Goal: Transaction & Acquisition: Purchase product/service

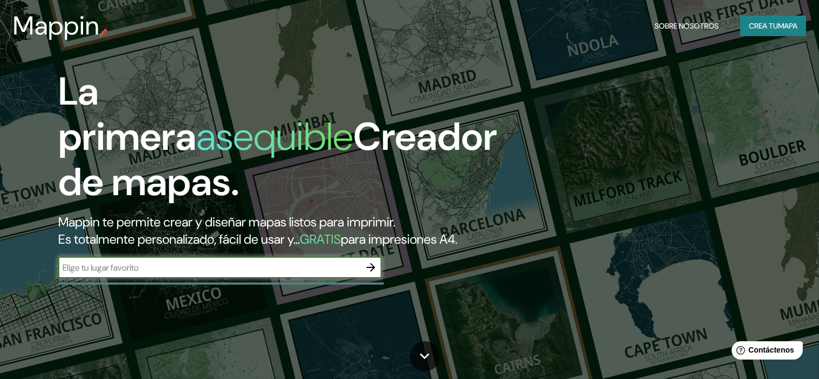
click at [214, 274] on input "text" at bounding box center [209, 267] width 302 height 12
type input "[GEOGRAPHIC_DATA][PERSON_NAME] DE LA UNIÓN"
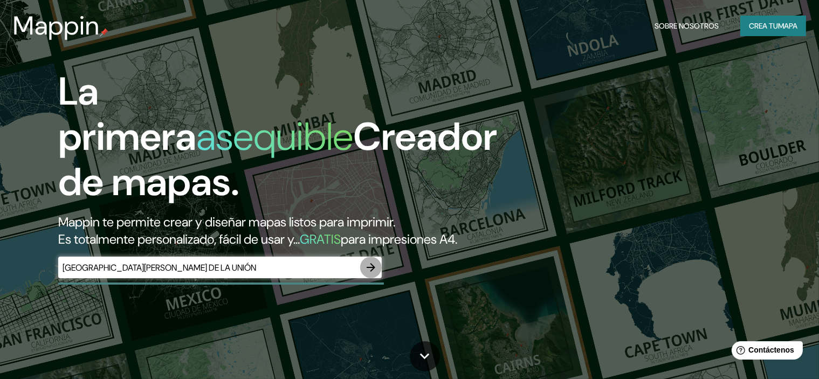
click at [370, 272] on icon "button" at bounding box center [371, 267] width 9 height 9
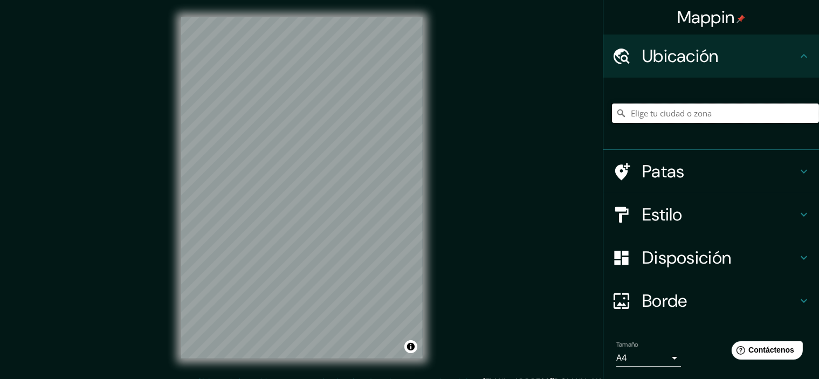
click at [682, 116] on input "Elige tu ciudad o zona" at bounding box center [715, 113] width 207 height 19
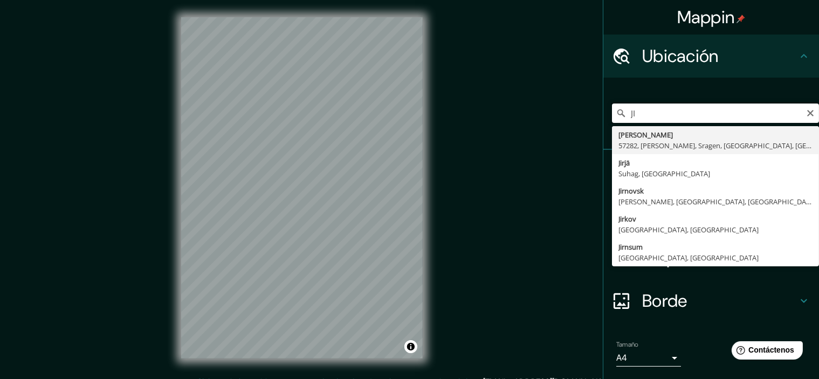
type input "J"
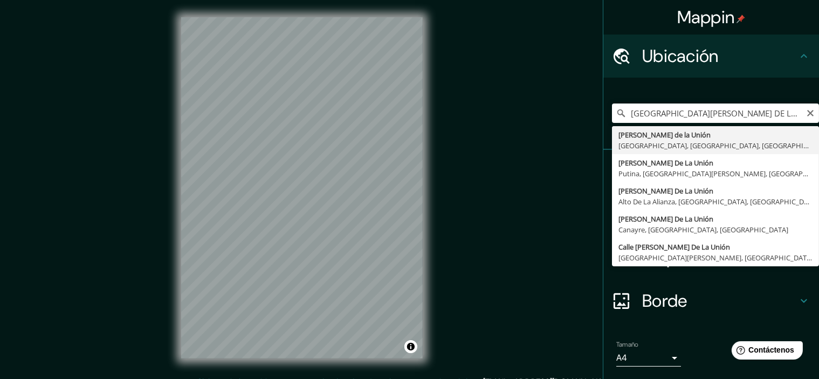
type input "[PERSON_NAME] de la Unión, [GEOGRAPHIC_DATA], [GEOGRAPHIC_DATA], [GEOGRAPHIC_DA…"
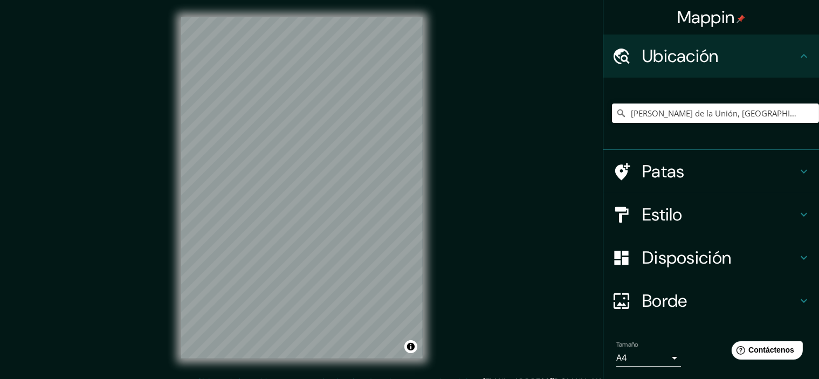
click at [659, 167] on font "Patas" at bounding box center [663, 171] width 43 height 23
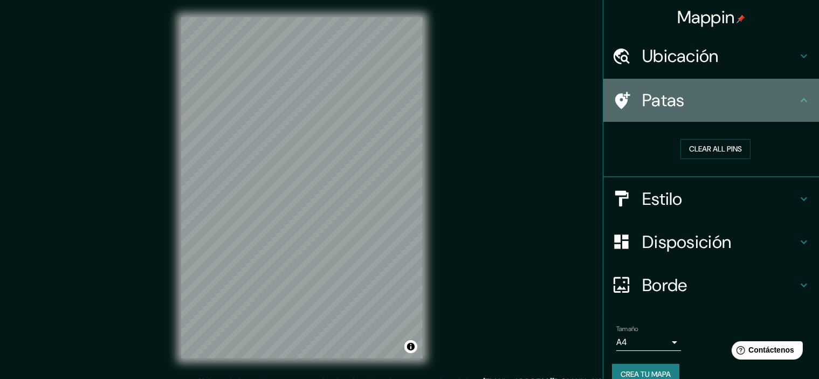
click at [665, 96] on font "Patas" at bounding box center [663, 100] width 43 height 23
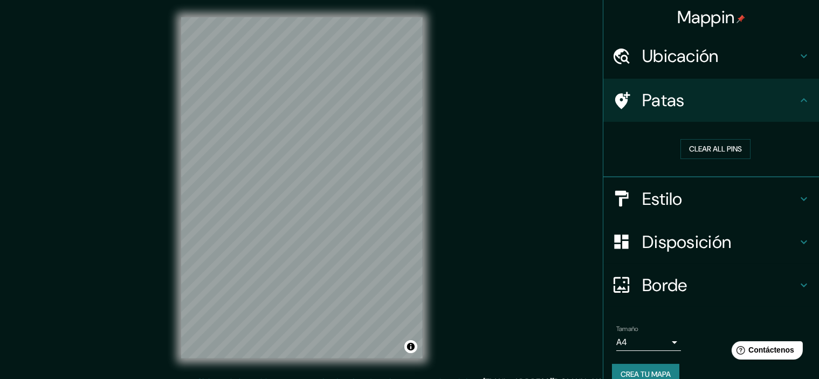
click at [797, 102] on icon at bounding box center [803, 100] width 13 height 13
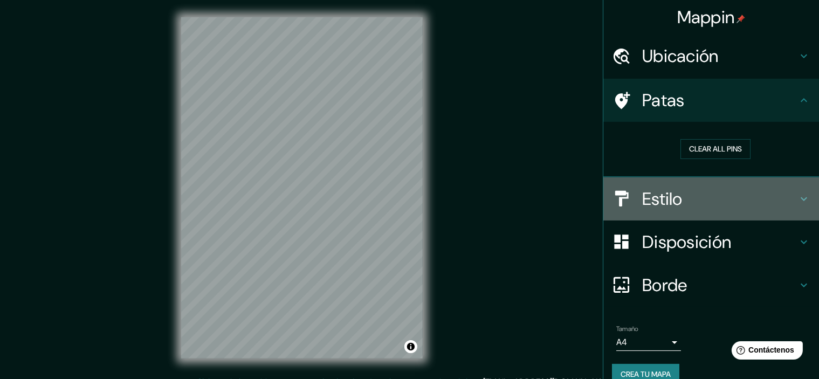
click at [659, 194] on font "Estilo" at bounding box center [662, 199] width 40 height 23
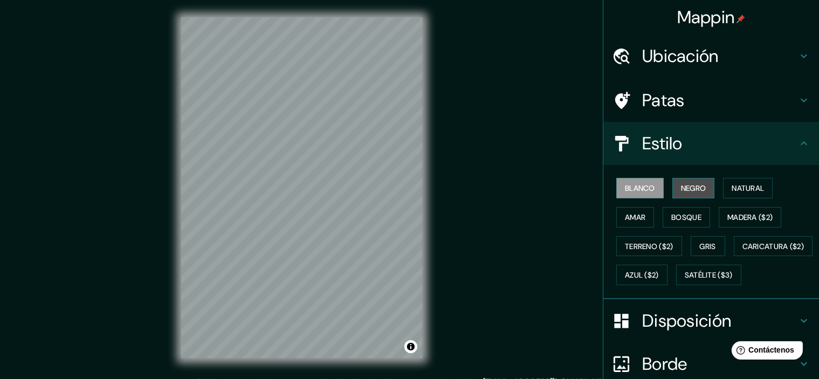
click at [693, 187] on font "Negro" at bounding box center [693, 188] width 25 height 10
